Goal: Information Seeking & Learning: Find specific page/section

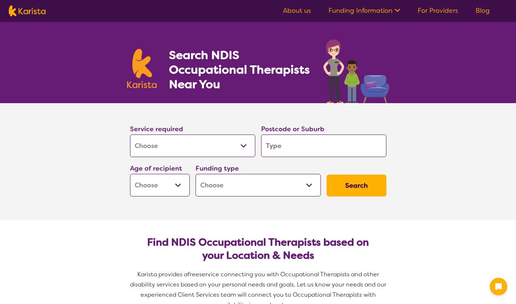
select select "[MEDICAL_DATA]"
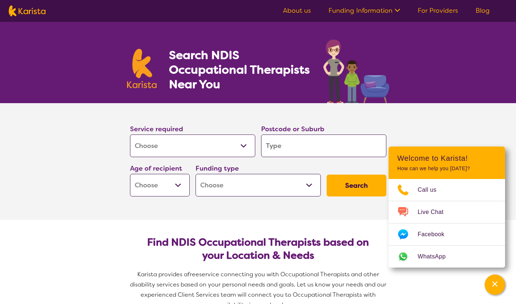
click at [315, 150] on input "search" at bounding box center [323, 145] width 125 height 23
type input "3"
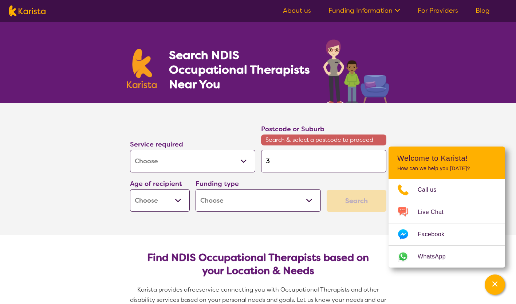
type input "31"
type input "319"
type input "3195"
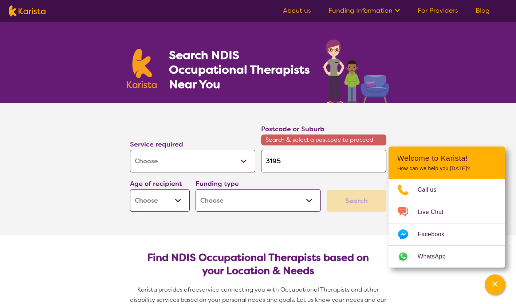
type input "3195"
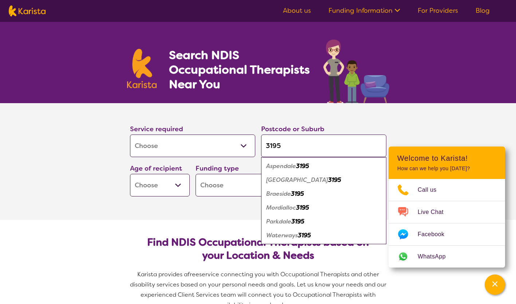
type input "3195"
click at [310, 180] on em "[GEOGRAPHIC_DATA]" at bounding box center [297, 180] width 62 height 8
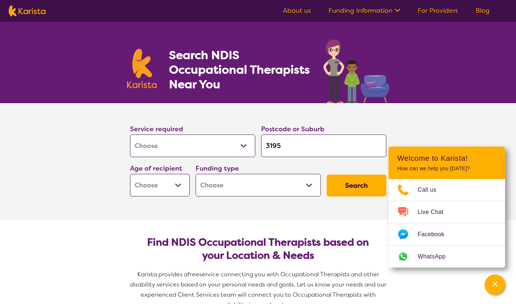
click at [181, 185] on select "Early Childhood - 0 to 9 Child - 10 to 11 Adolescent - 12 to 17 Adult - 18 to 6…" at bounding box center [160, 185] width 60 height 23
select select "AD"
click at [130, 174] on select "Early Childhood - 0 to 9 Child - 10 to 11 Adolescent - 12 to 17 Adult - 18 to 6…" at bounding box center [160, 185] width 60 height 23
select select "AD"
click at [246, 187] on select "Home Care Package (HCP) National Disability Insurance Scheme (NDIS) I don't know" at bounding box center [257, 185] width 125 height 23
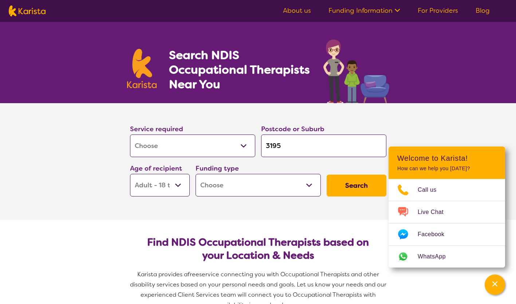
select select "NDIS"
click at [195, 174] on select "Home Care Package (HCP) National Disability Insurance Scheme (NDIS) I don't know" at bounding box center [257, 185] width 125 height 23
select select "NDIS"
click at [370, 181] on button "Search" at bounding box center [356, 185] width 60 height 22
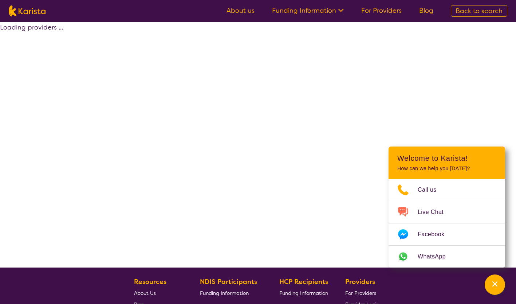
select select "by_score"
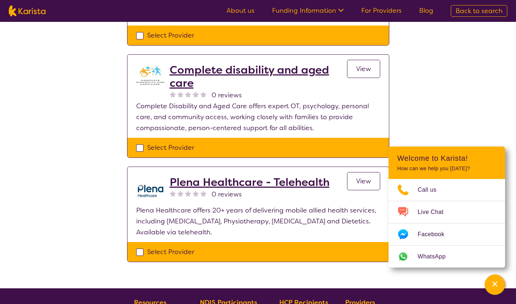
scroll to position [1077, 0]
